Goal: Submit feedback/report problem

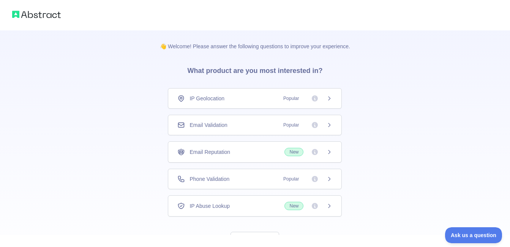
click at [286, 173] on div "Phone Validation Popular" at bounding box center [255, 179] width 174 height 21
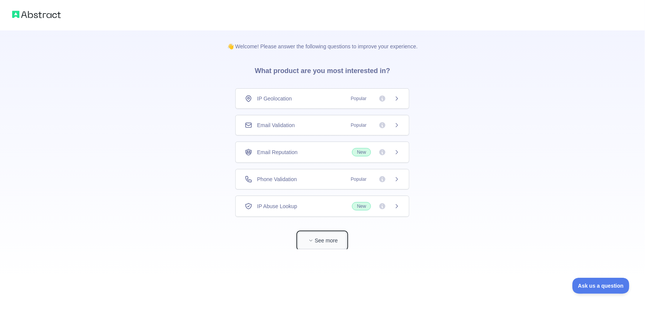
click at [327, 241] on button "See more" at bounding box center [322, 240] width 49 height 17
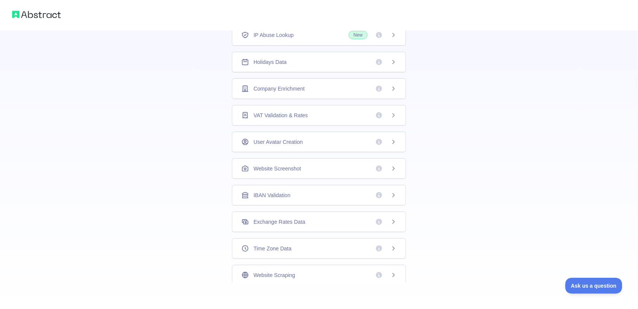
scroll to position [175, 0]
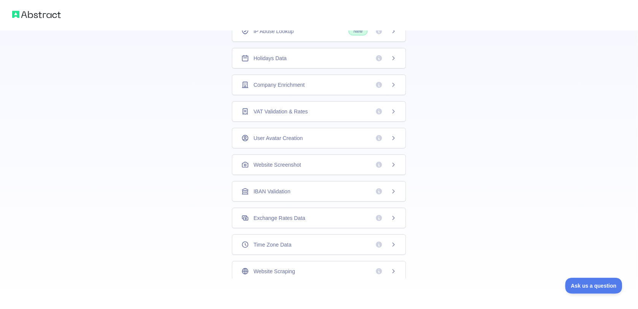
click at [329, 170] on div "Website Screenshot" at bounding box center [319, 164] width 174 height 21
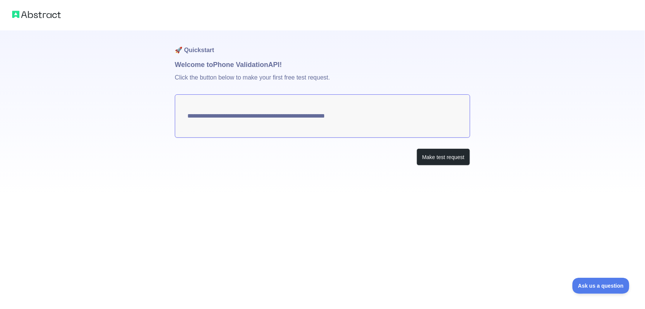
drag, startPoint x: 291, startPoint y: 119, endPoint x: 229, endPoint y: 182, distance: 88.7
click at [229, 182] on div "**********" at bounding box center [322, 112] width 295 height 165
click at [439, 155] on button "Make test request" at bounding box center [444, 156] width 54 height 17
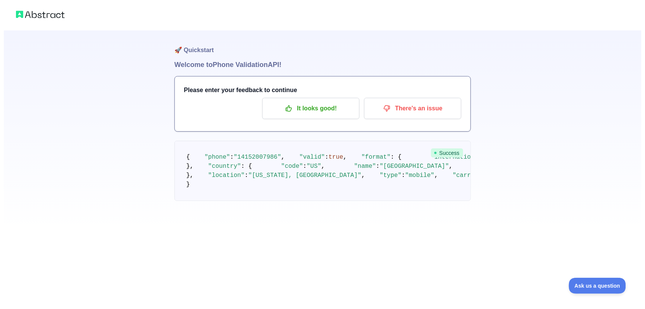
scroll to position [13, 0]
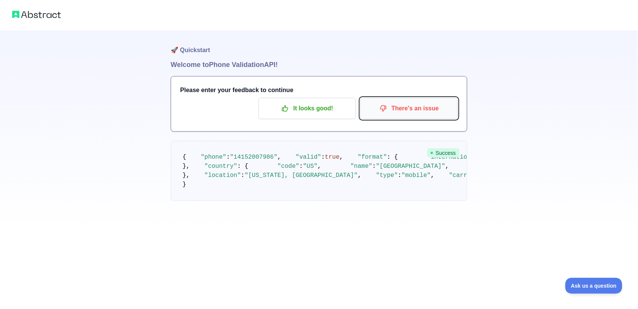
click at [424, 102] on p "There's an issue" at bounding box center [409, 108] width 86 height 13
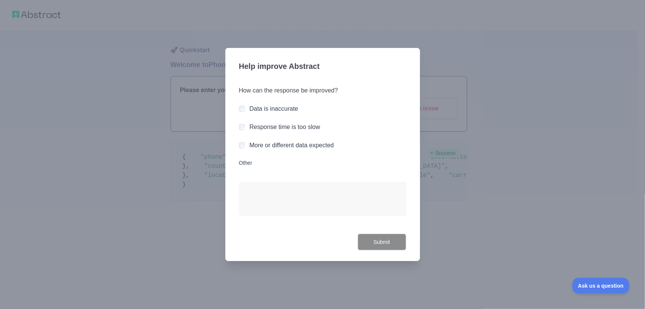
click at [367, 244] on div "How can the response be improved? Data is inaccurate Response time is too slow …" at bounding box center [322, 164] width 167 height 174
click at [371, 241] on button "Submit" at bounding box center [382, 241] width 49 height 17
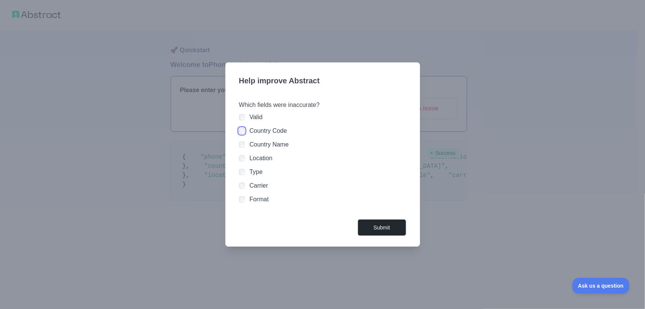
click at [244, 145] on div "Valid Country Code Country Name Location Type Carrier Format" at bounding box center [322, 158] width 167 height 91
click at [242, 179] on div "Valid Country Code Country Name Location Type Carrier Format" at bounding box center [322, 158] width 167 height 91
click at [244, 184] on div "Valid Country Code Country Name Location Type Carrier Format" at bounding box center [322, 158] width 167 height 91
click at [379, 221] on button "Submit" at bounding box center [382, 227] width 49 height 17
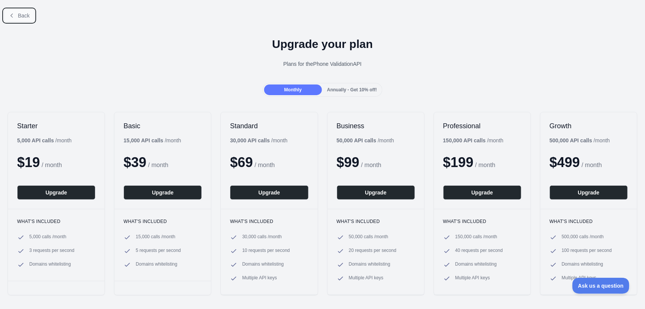
click at [27, 16] on span "Back" at bounding box center [24, 16] width 12 height 6
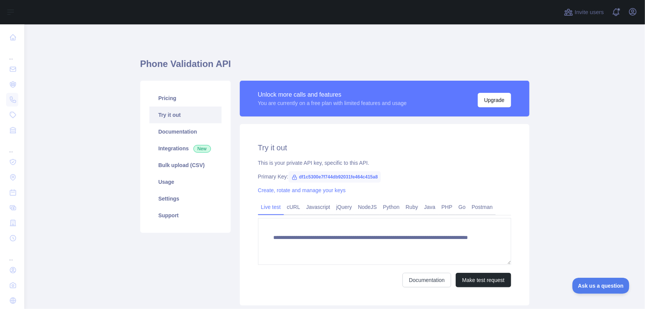
click at [27, 16] on div "Invite users View notifications Open user menu" at bounding box center [334, 12] width 621 height 24
